Goal: Transaction & Acquisition: Obtain resource

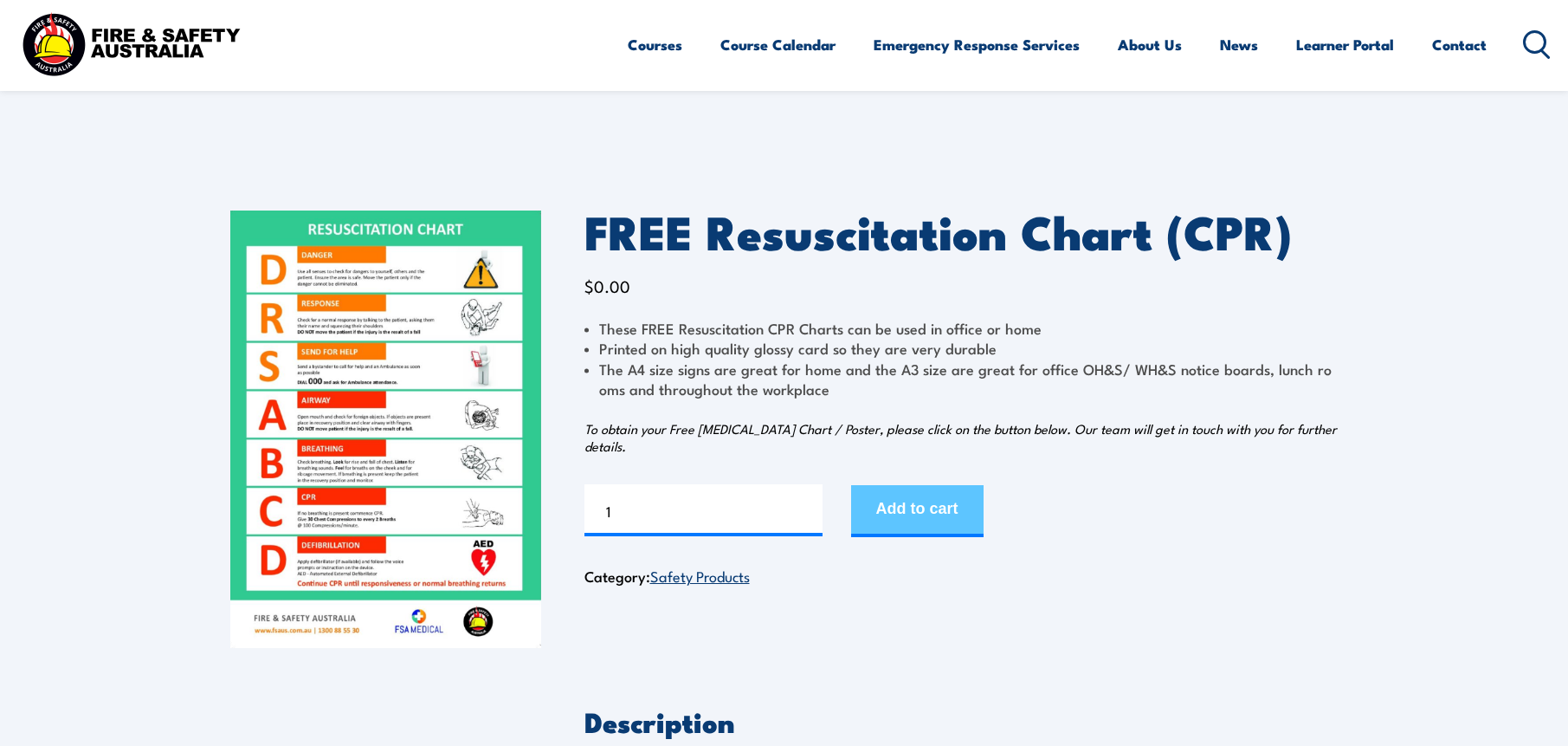
click at [942, 521] on button "Add to cart" at bounding box center [917, 511] width 132 height 52
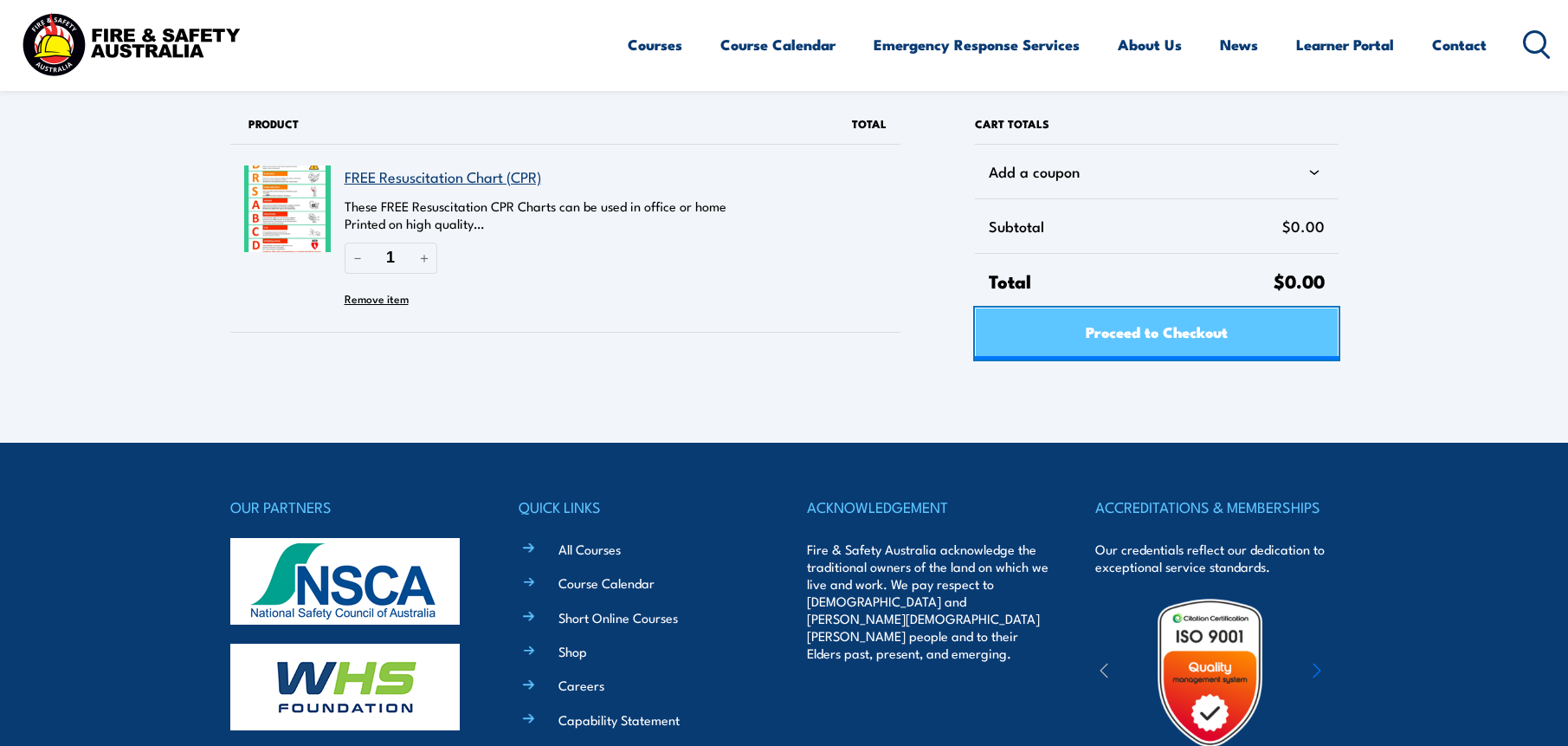
click at [1212, 340] on span "Proceed to Checkout" at bounding box center [1156, 330] width 142 height 46
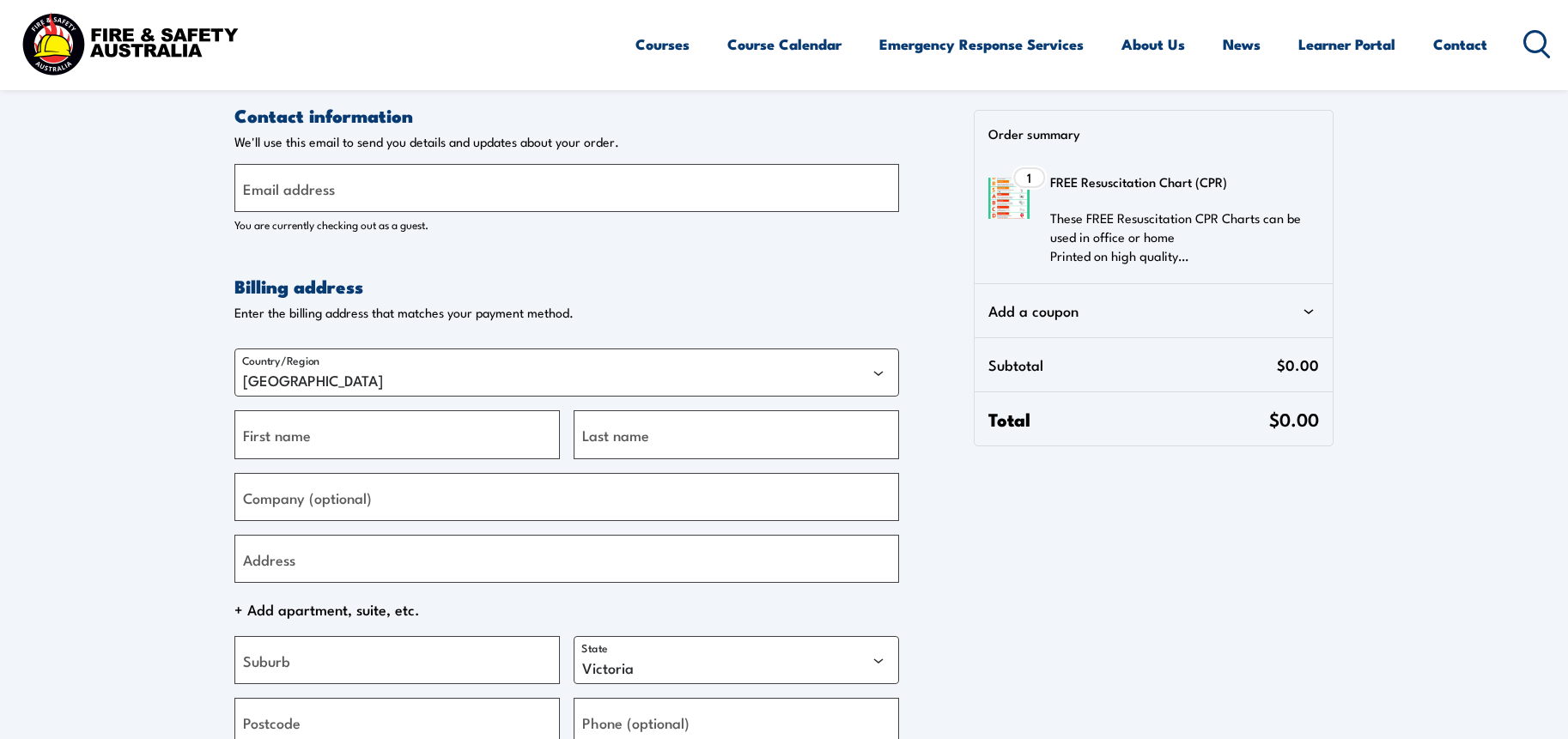
select select "VIC"
